Goal: Check status

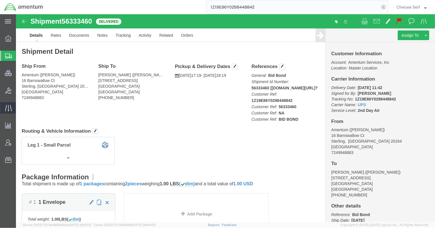
click at [8, 108] on icon at bounding box center [8, 108] width 7 height 6
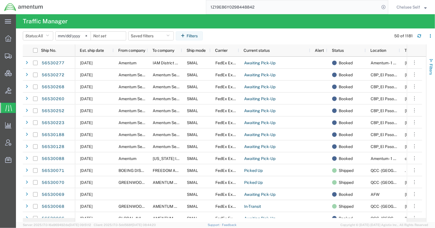
click at [431, 62] on span "button" at bounding box center [431, 60] width 5 height 5
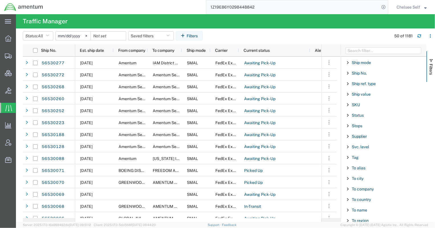
scroll to position [484, 0]
click at [348, 125] on span "Filter List 67 Filters" at bounding box center [348, 127] width 5 height 5
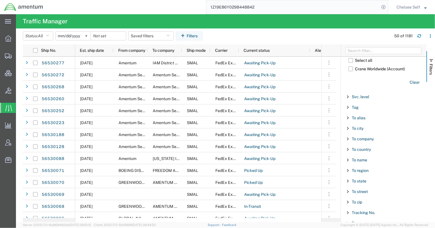
scroll to position [608, 0]
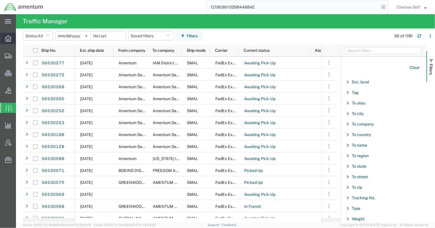
click at [20, 37] on span "Overview" at bounding box center [18, 38] width 4 height 11
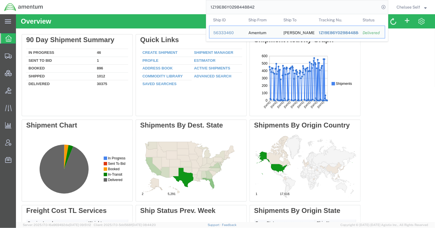
drag, startPoint x: 282, startPoint y: 8, endPoint x: 178, endPoint y: 5, distance: 104.6
click at [176, 7] on div "1Z19E86Y0298448842 Ship ID Ship From Ship To Tracking Nu. Status Ship ID 563334…" at bounding box center [217, 7] width 341 height 14
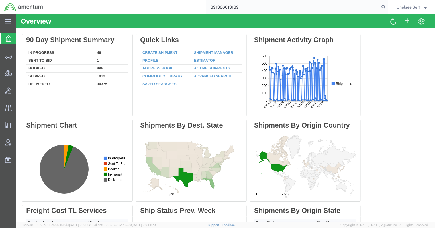
type input "391386613139"
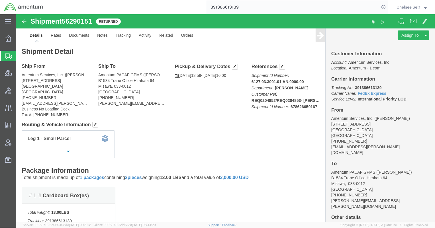
drag, startPoint x: 248, startPoint y: 5, endPoint x: 184, endPoint y: 8, distance: 64.5
click at [184, 8] on div "391386613139" at bounding box center [217, 7] width 341 height 14
